Goal: Find specific page/section: Find specific page/section

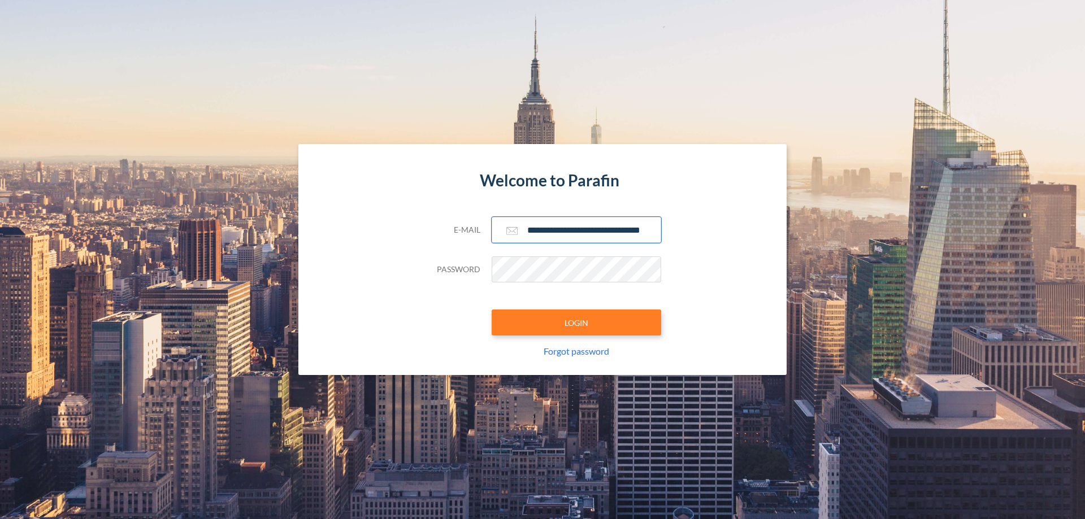
type input "**********"
click at [576, 323] on button "LOGIN" at bounding box center [575, 323] width 169 height 26
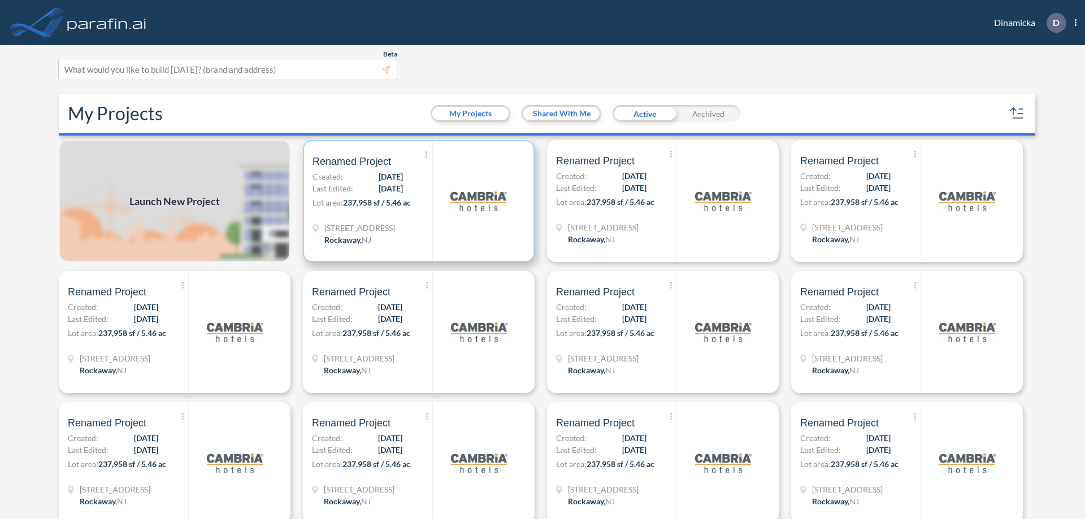
scroll to position [3, 0]
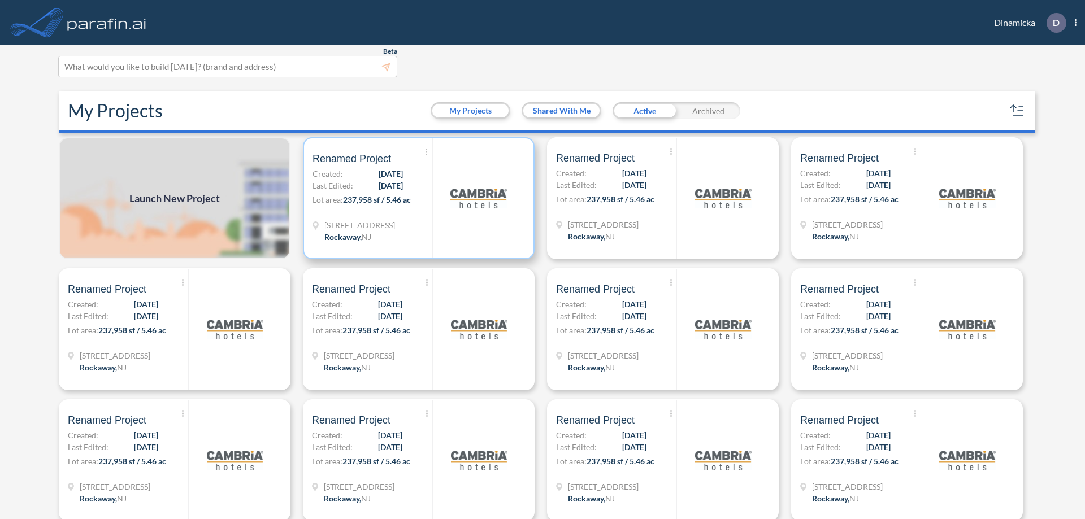
click at [416, 198] on p "Lot area: 237,958 sf / 5.46 ac" at bounding box center [372, 202] width 120 height 16
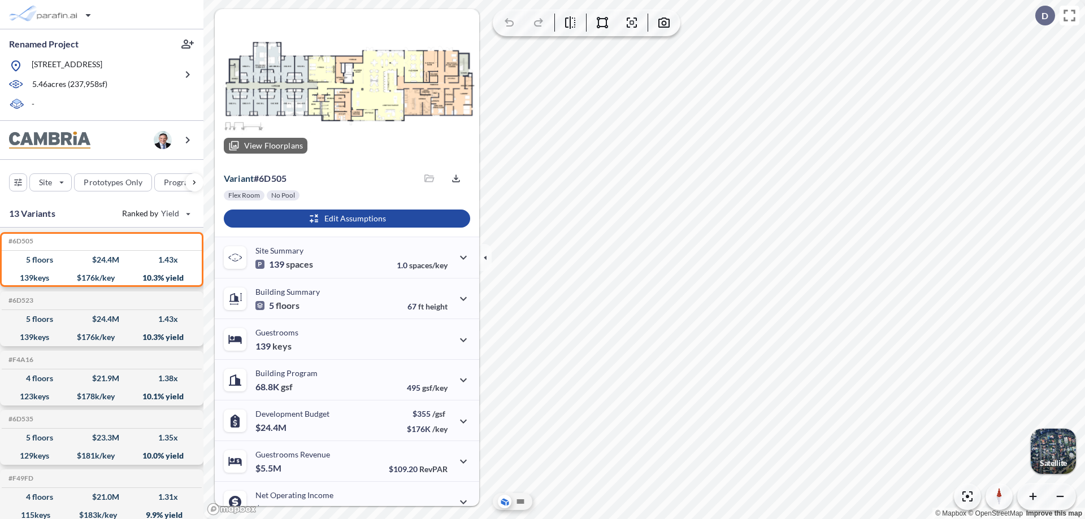
click at [345, 86] on div at bounding box center [347, 86] width 264 height 154
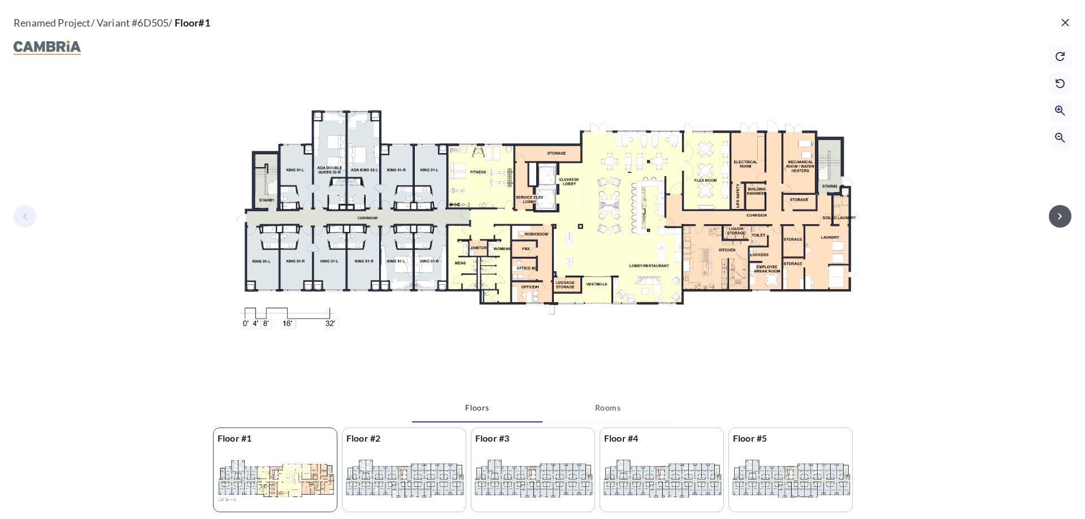
click at [1060, 216] on icon "button" at bounding box center [1060, 216] width 4 height 6
